Goal: Transaction & Acquisition: Subscribe to service/newsletter

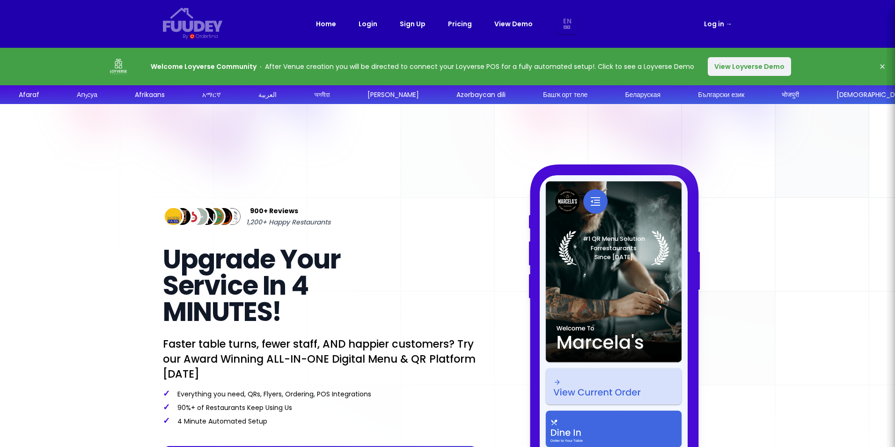
select select "en"
click at [465, 26] on link "Pricing" at bounding box center [460, 23] width 24 height 11
select select "en"
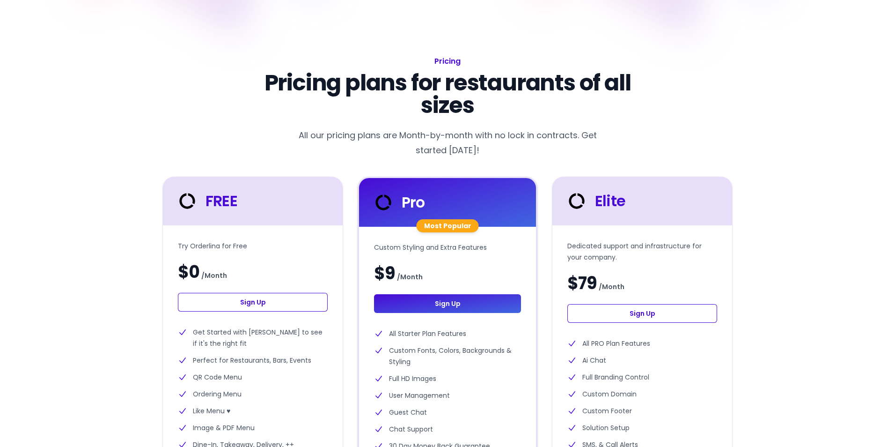
scroll to position [234, 0]
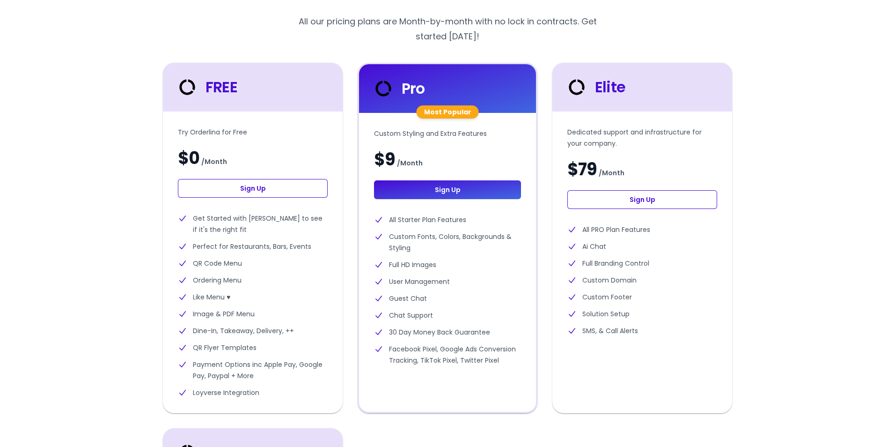
select select "en"
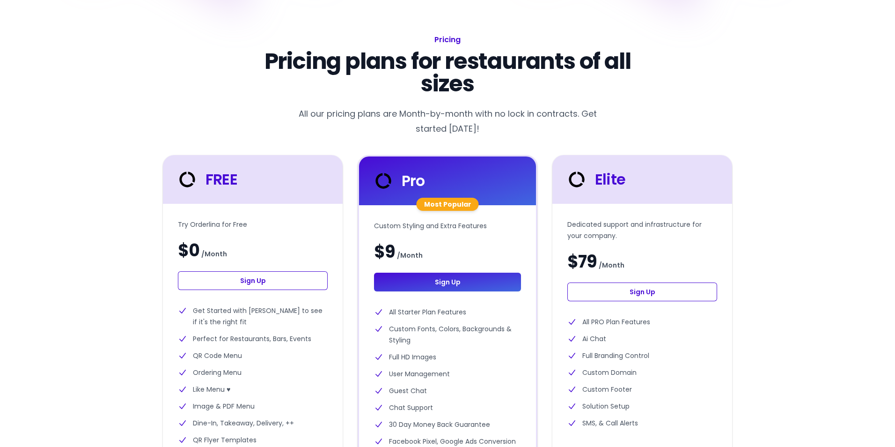
scroll to position [140, 0]
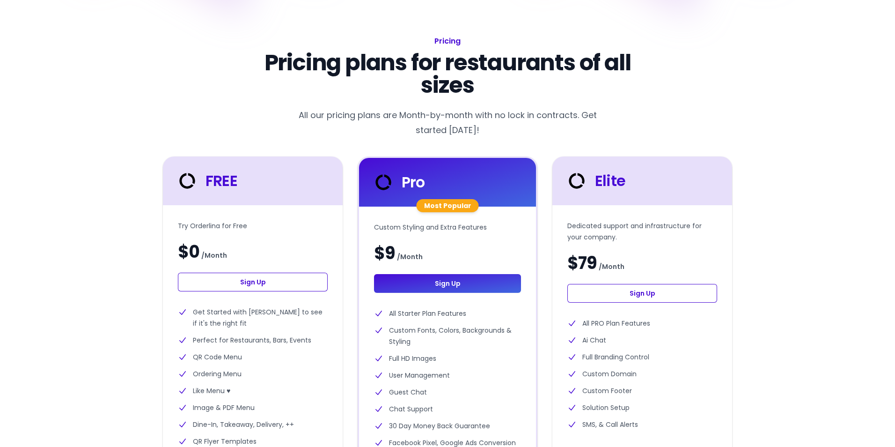
click at [257, 279] on link "Sign Up" at bounding box center [253, 281] width 150 height 19
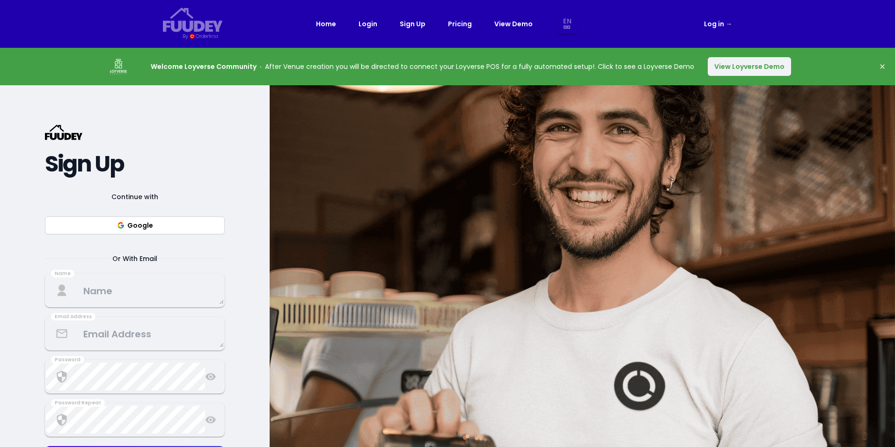
select select "en"
click at [164, 228] on button "Google" at bounding box center [135, 225] width 180 height 18
select select "en"
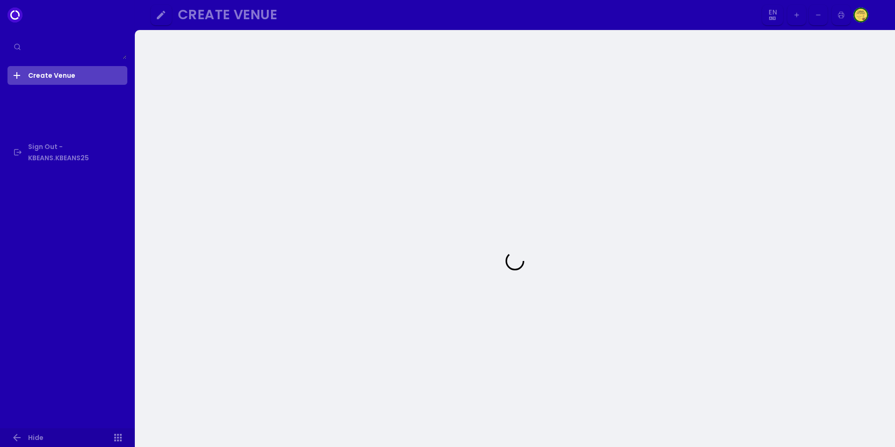
select select "en"
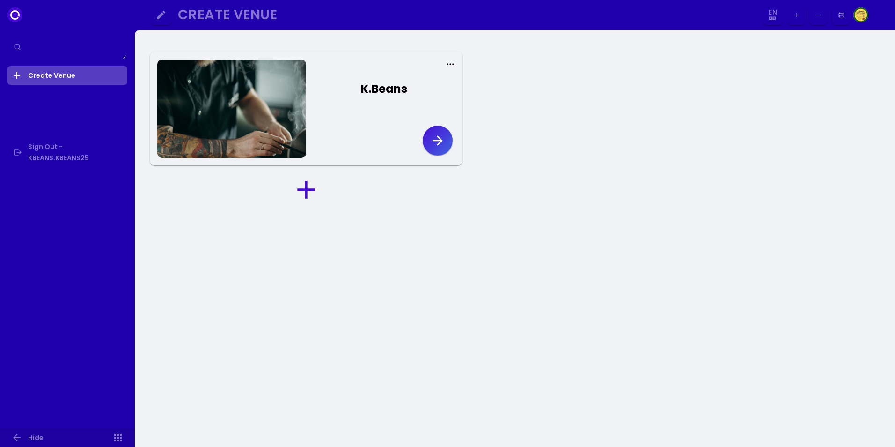
click at [264, 83] on div at bounding box center [231, 108] width 149 height 98
click at [438, 133] on icon "button" at bounding box center [437, 140] width 15 height 15
select select "en"
